Goal: Information Seeking & Learning: Understand process/instructions

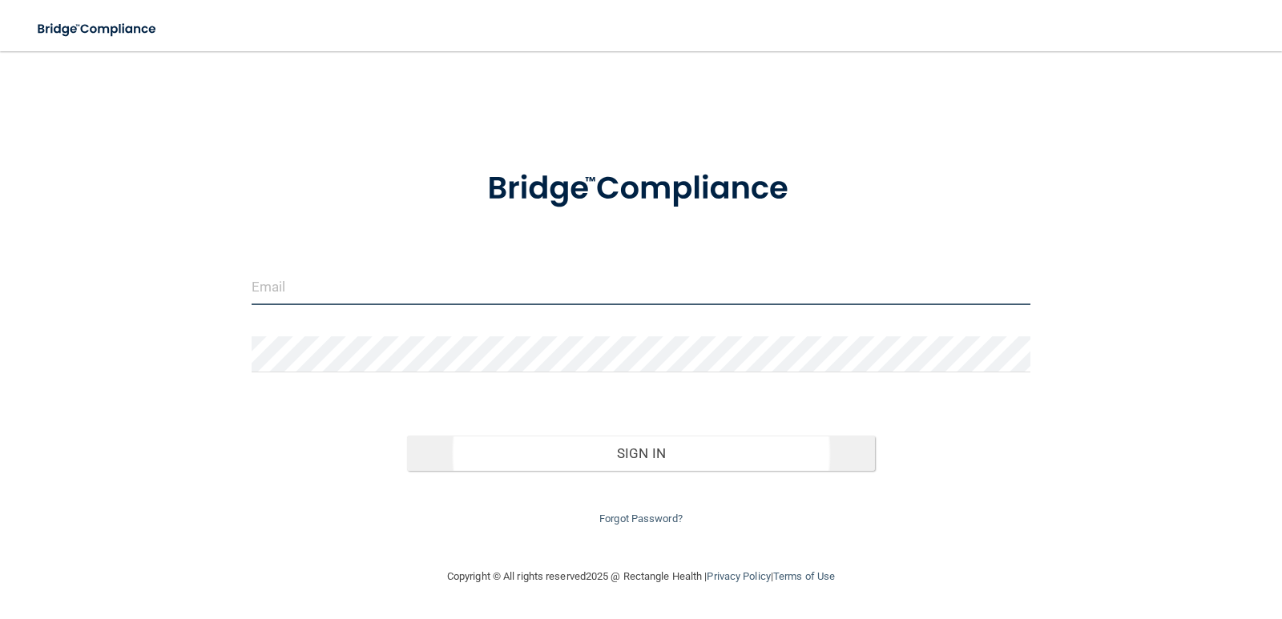
type input "[PERSON_NAME][EMAIL_ADDRESS][PERSON_NAME][DOMAIN_NAME]"
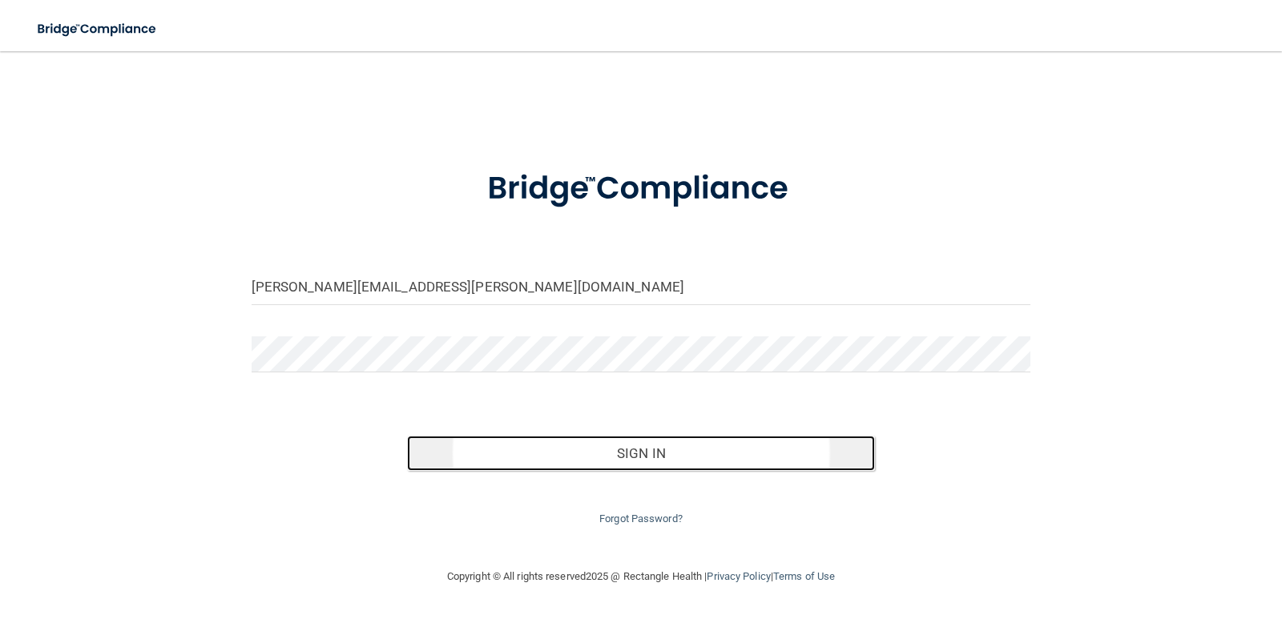
click at [668, 454] on button "Sign In" at bounding box center [641, 453] width 468 height 35
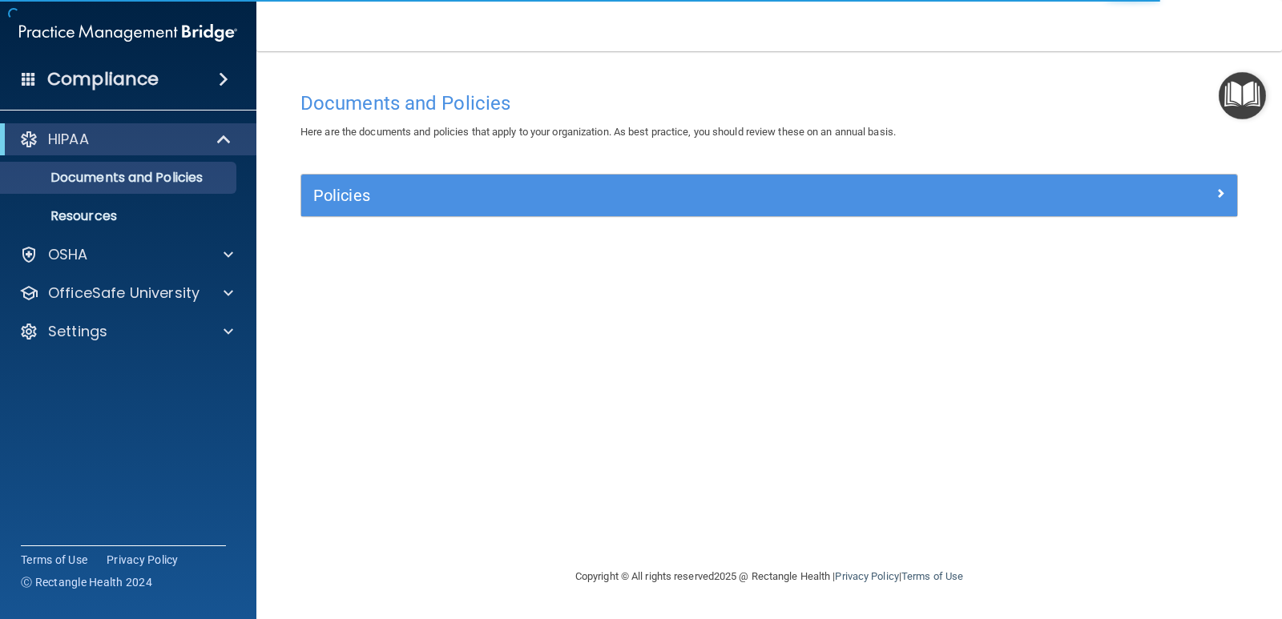
click at [146, 68] on h4 "Compliance" at bounding box center [102, 79] width 111 height 22
click at [221, 77] on body "Compliance HIPAA Documents and Policies Report an Incident Business Associates …" at bounding box center [641, 309] width 1282 height 619
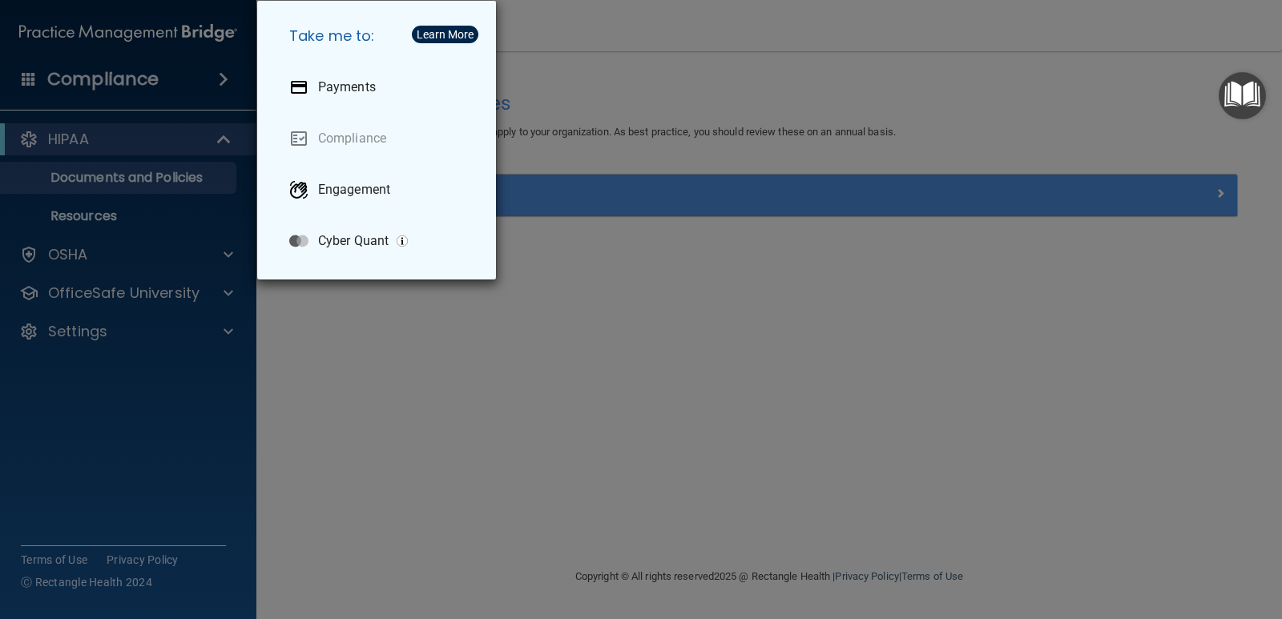
click at [131, 215] on div "Take me to: Payments Compliance Engagement Cyber Quant" at bounding box center [641, 309] width 1282 height 619
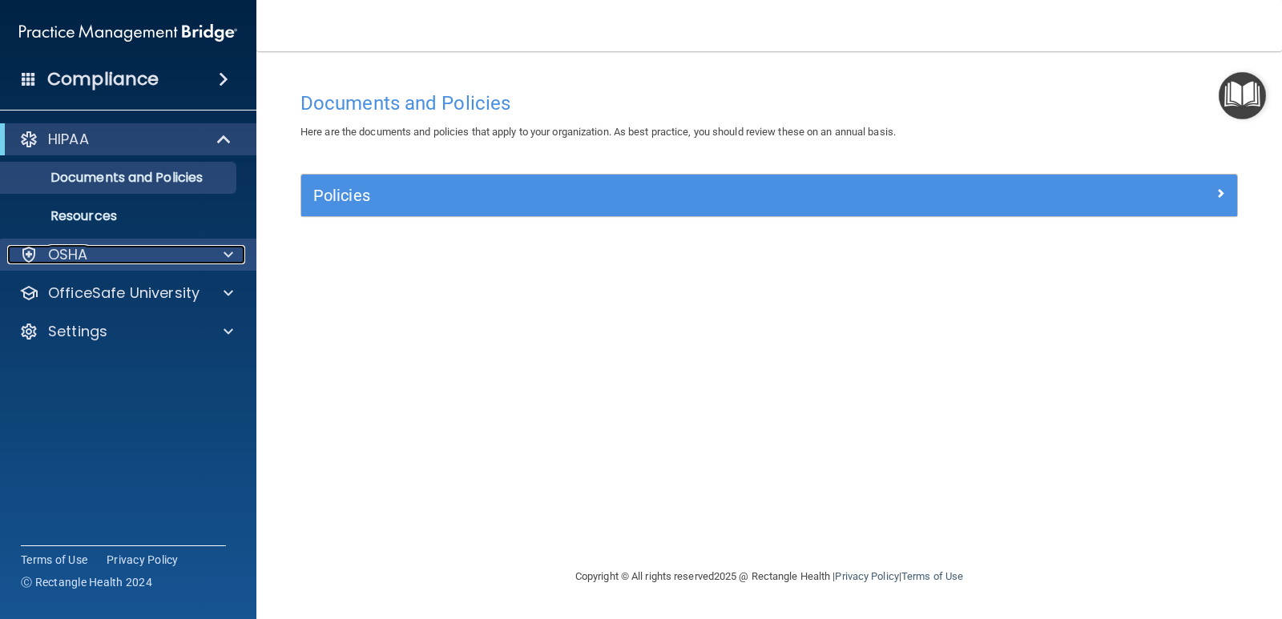
click at [120, 255] on div "OSHA" at bounding box center [106, 254] width 199 height 19
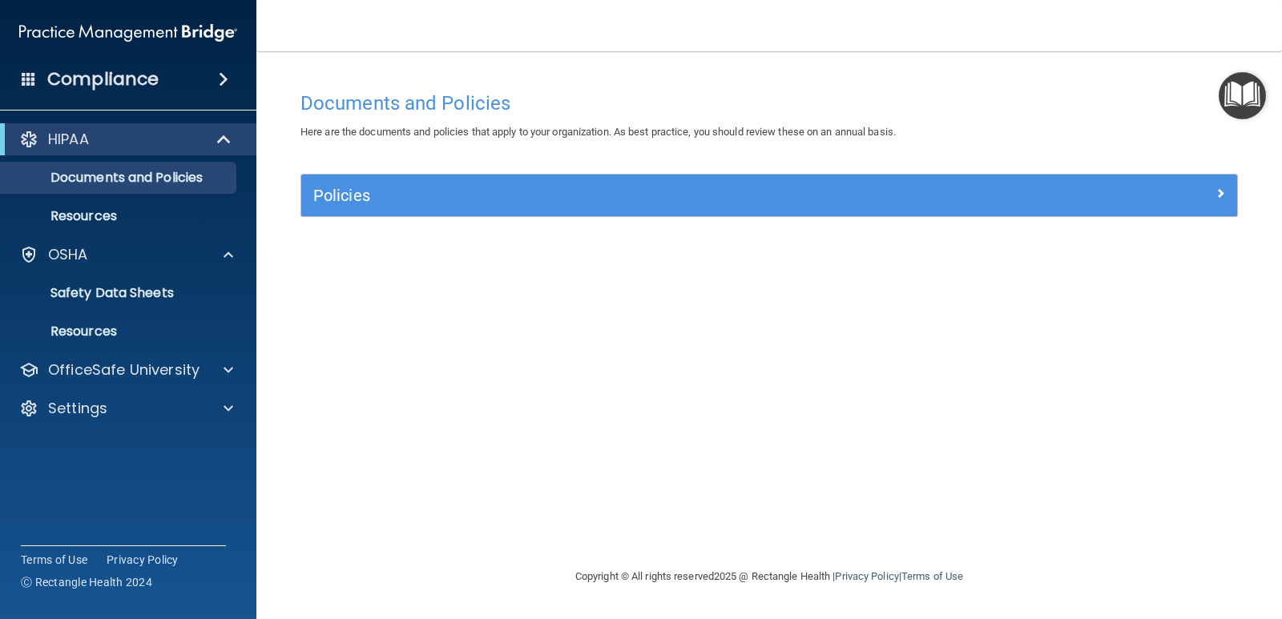
click at [1217, 104] on h4 "Documents and Policies" at bounding box center [768, 103] width 937 height 21
click at [1241, 93] on img "Open Resource Center" at bounding box center [1241, 95] width 47 height 47
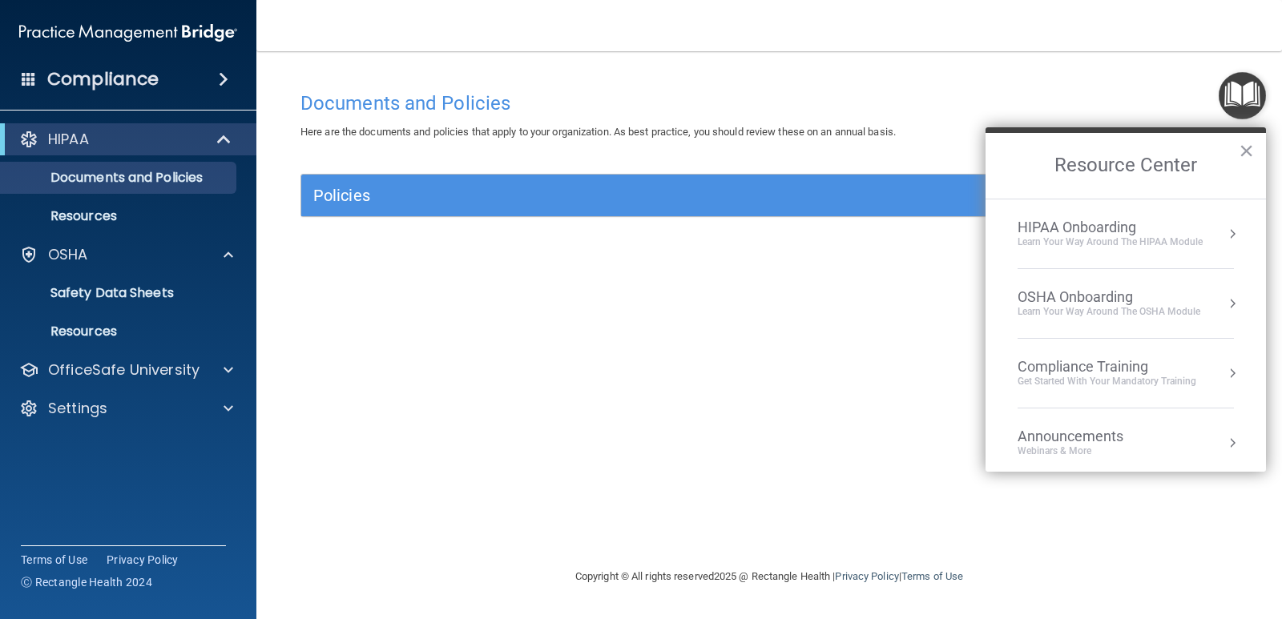
click at [1094, 294] on div "OSHA Onboarding" at bounding box center [1108, 297] width 183 height 18
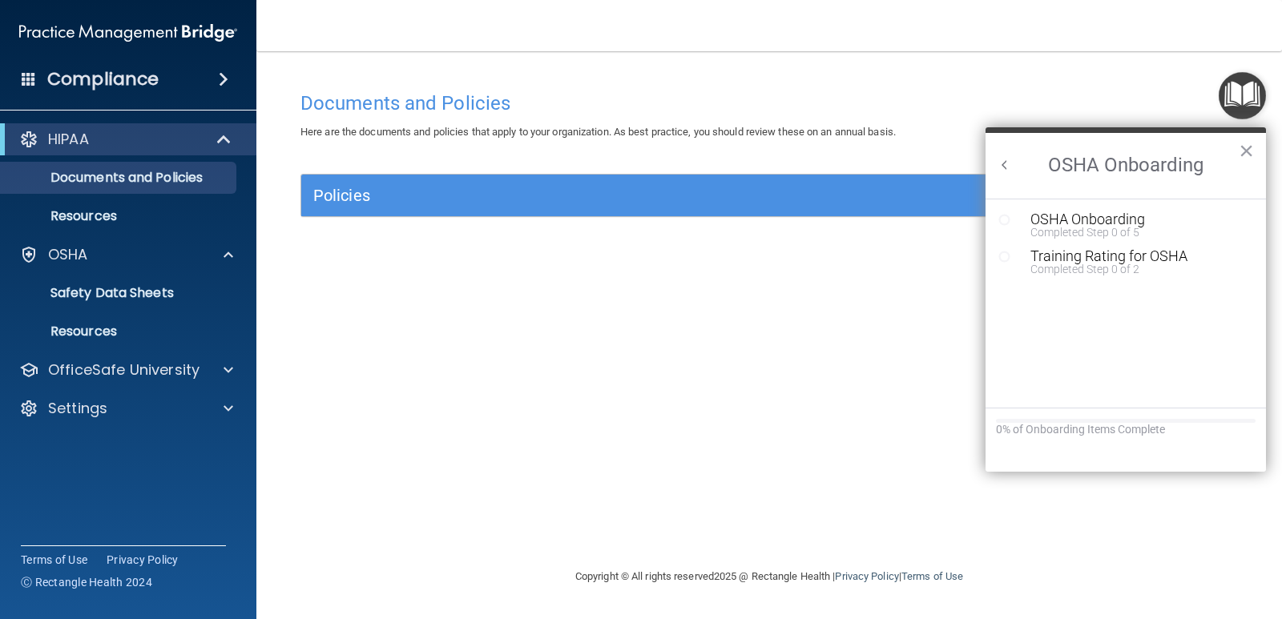
click at [1009, 163] on button "Back to Resource Center Home" at bounding box center [1005, 165] width 16 height 16
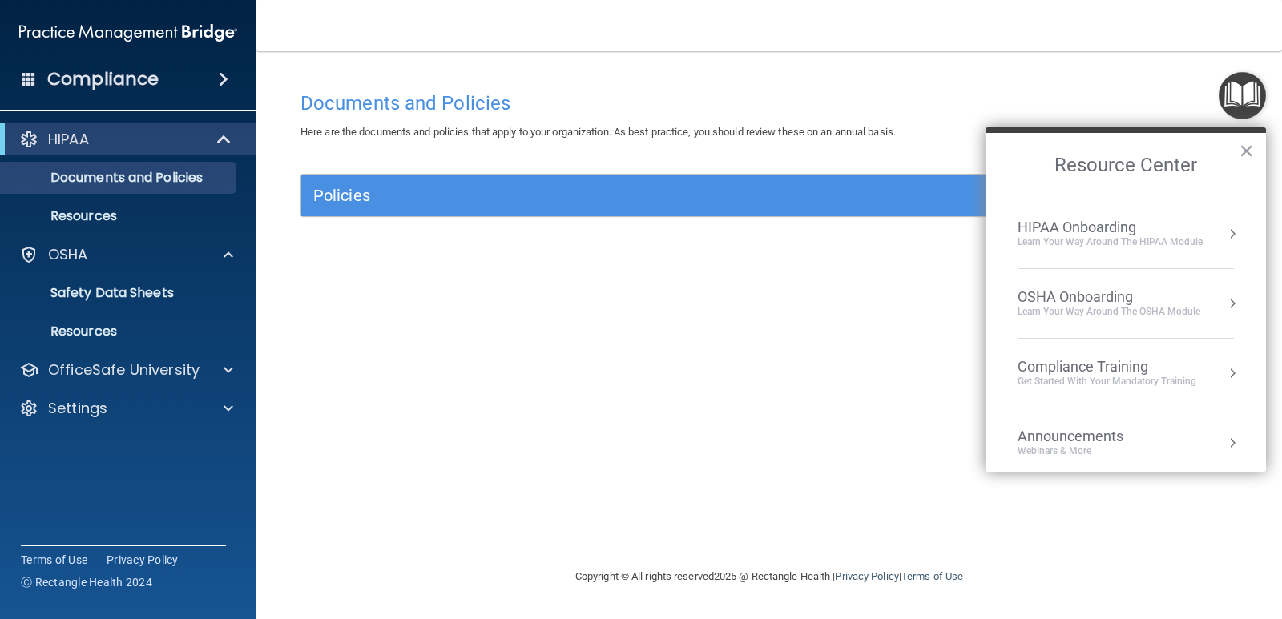
click at [1134, 227] on div "HIPAA Onboarding" at bounding box center [1109, 228] width 185 height 18
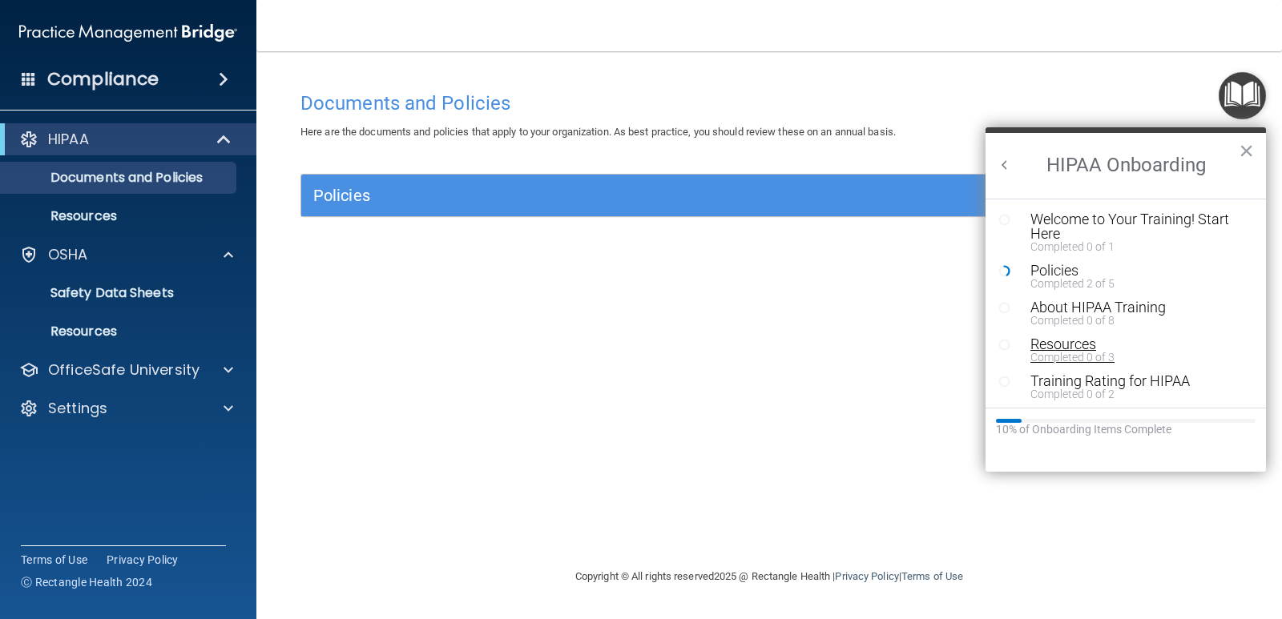
scroll to position [3, 0]
click at [1081, 265] on div "Policies" at bounding box center [1131, 267] width 203 height 14
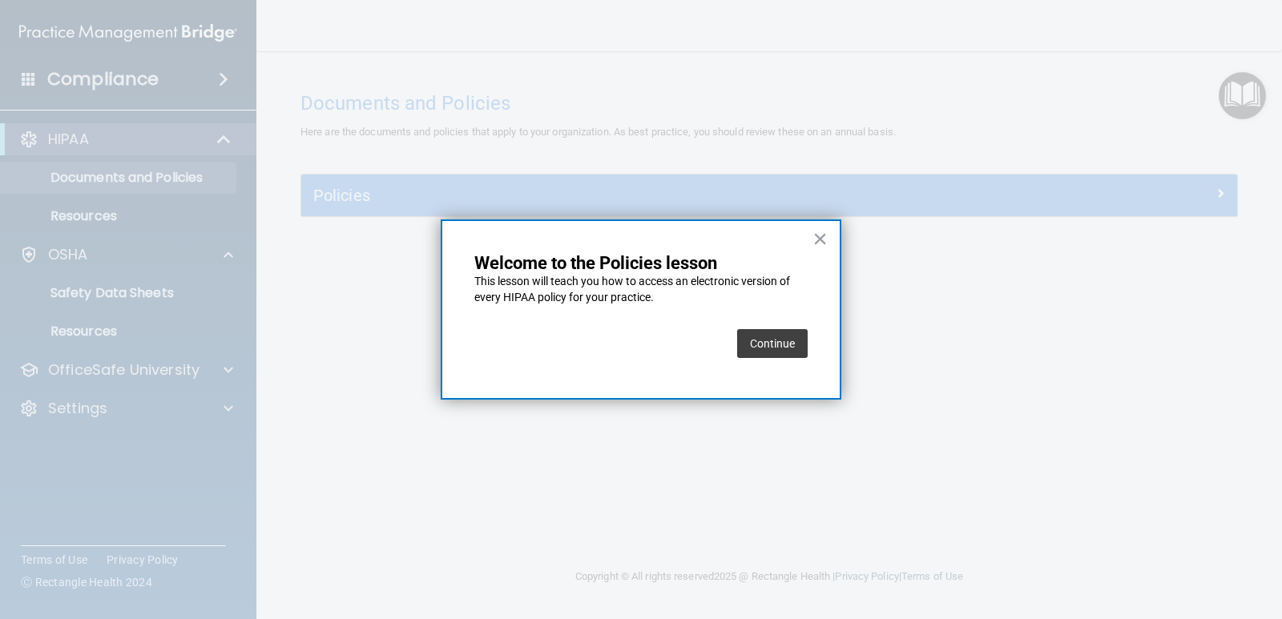
click at [775, 344] on button "Continue" at bounding box center [772, 343] width 70 height 29
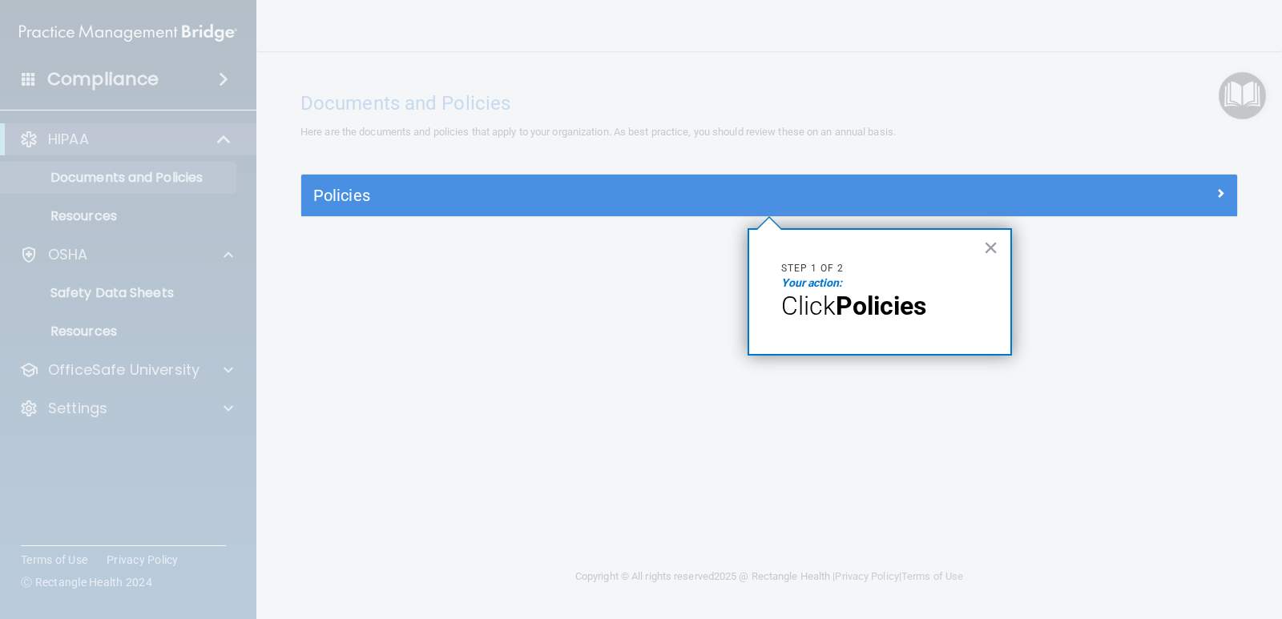
click at [847, 306] on strong "Policies" at bounding box center [881, 306] width 91 height 30
click at [993, 246] on button "×" at bounding box center [990, 248] width 15 height 26
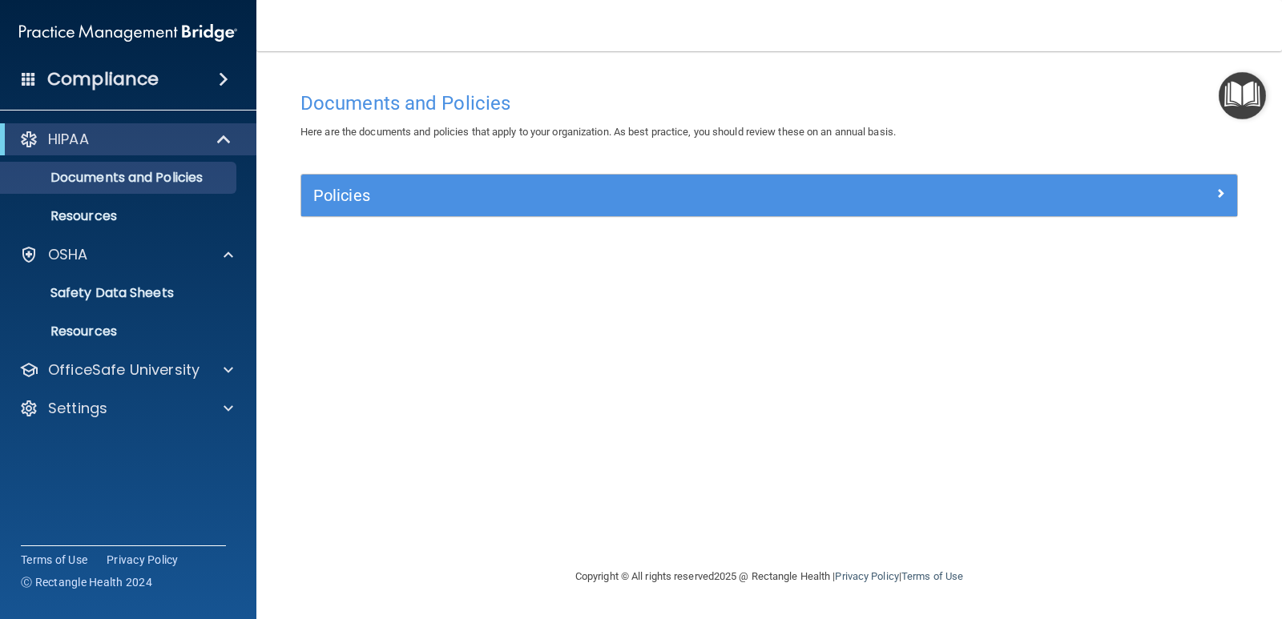
click at [579, 213] on div "Policies" at bounding box center [769, 196] width 936 height 42
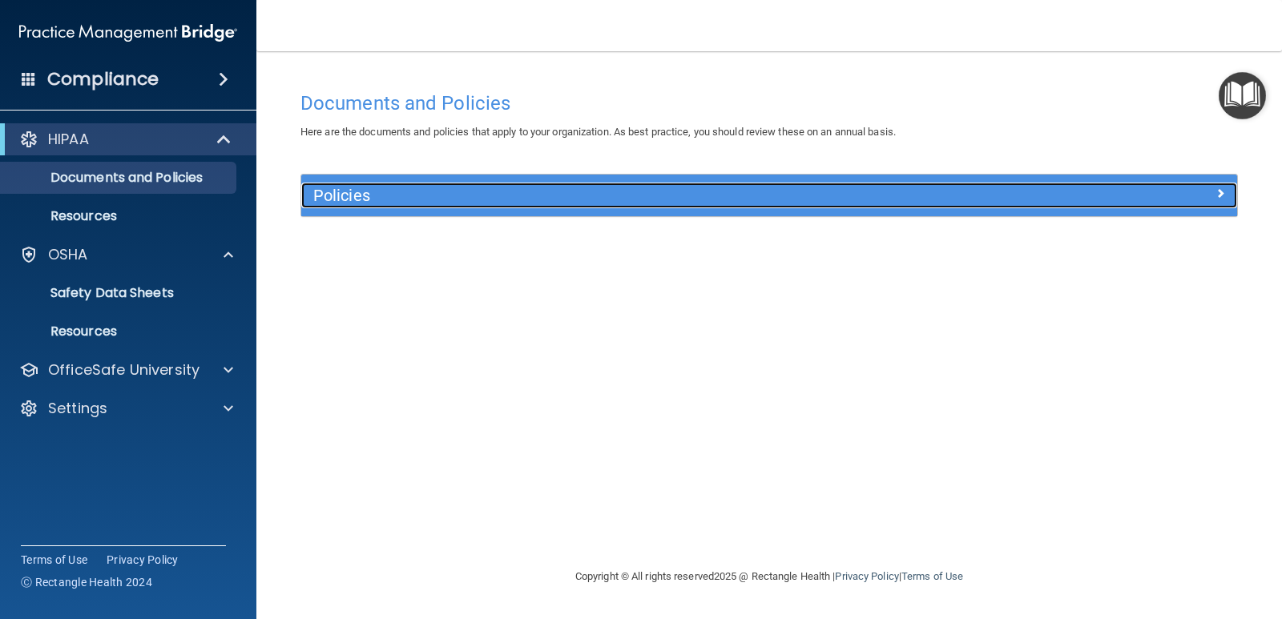
click at [579, 199] on h5 "Policies" at bounding box center [652, 196] width 678 height 18
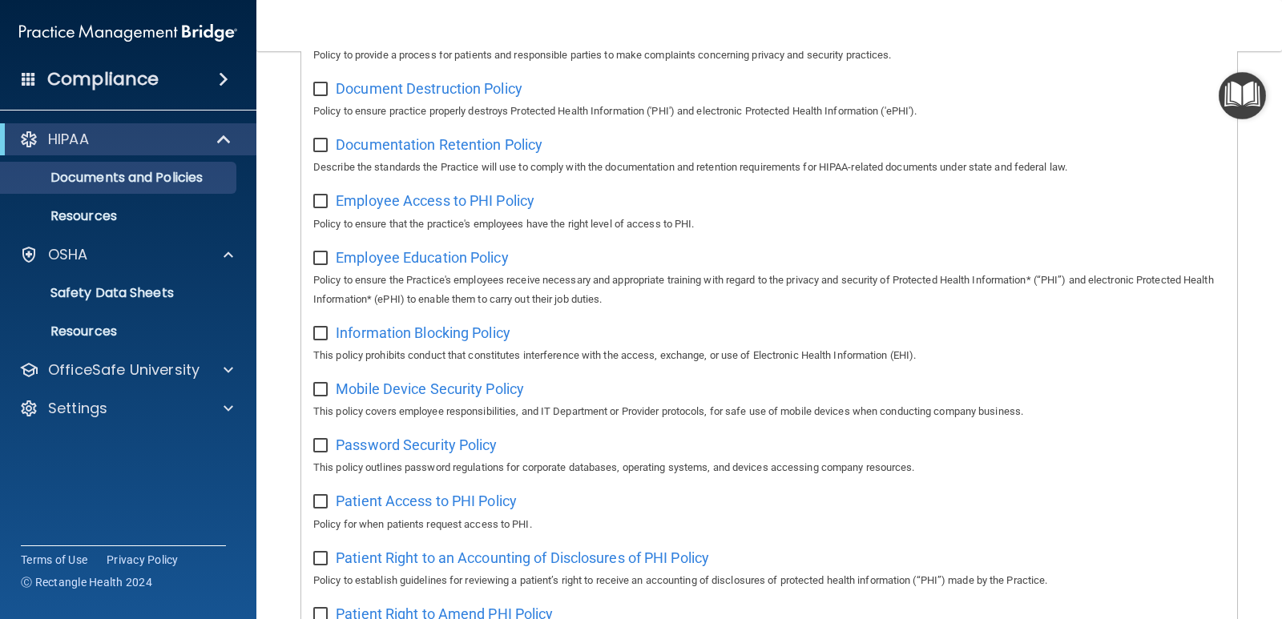
scroll to position [385, 0]
